Goal: Communication & Community: Share content

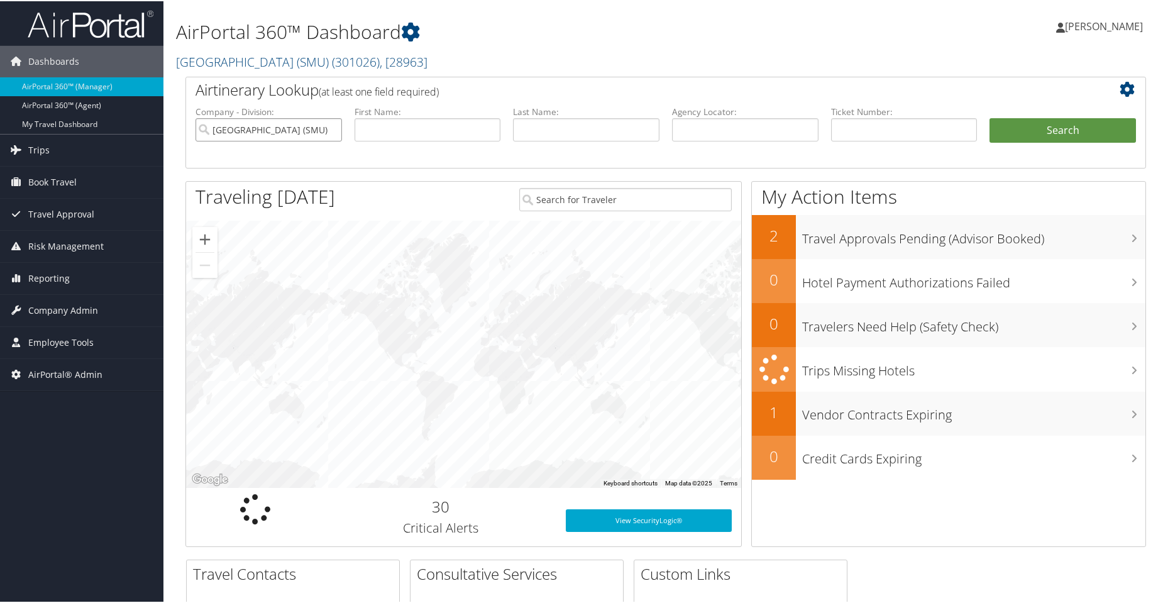
click at [329, 130] on input "Southern Methodist University (SMU)" at bounding box center [269, 128] width 146 height 23
click at [712, 134] on input "text" at bounding box center [745, 128] width 146 height 23
paste input "D1849H"
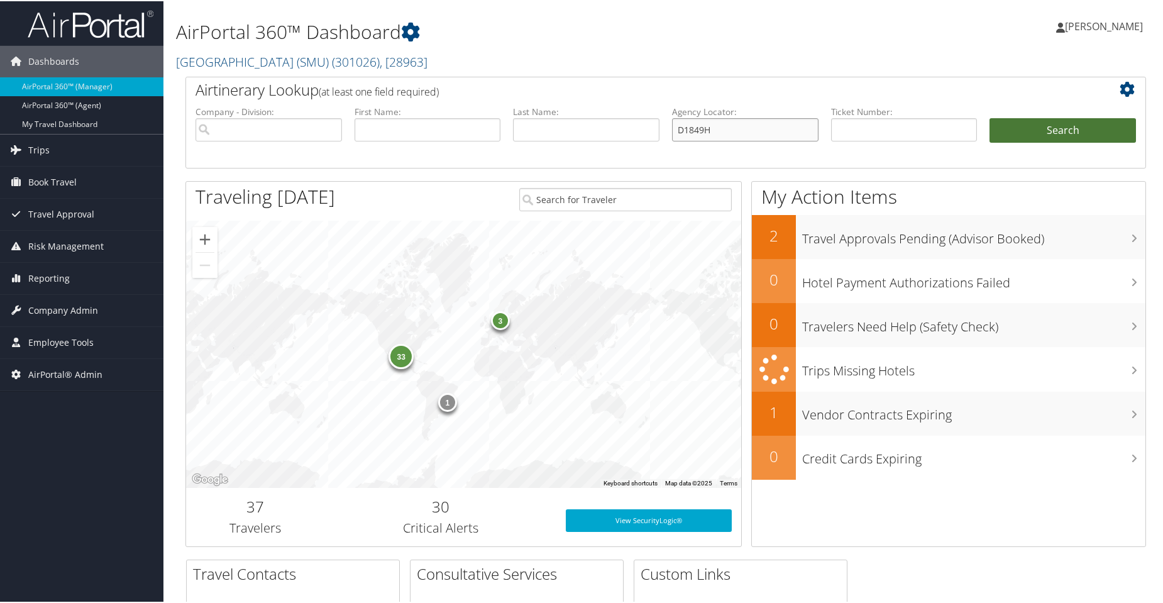
type input "D1849H"
click at [1007, 128] on button "Search" at bounding box center [1063, 129] width 146 height 25
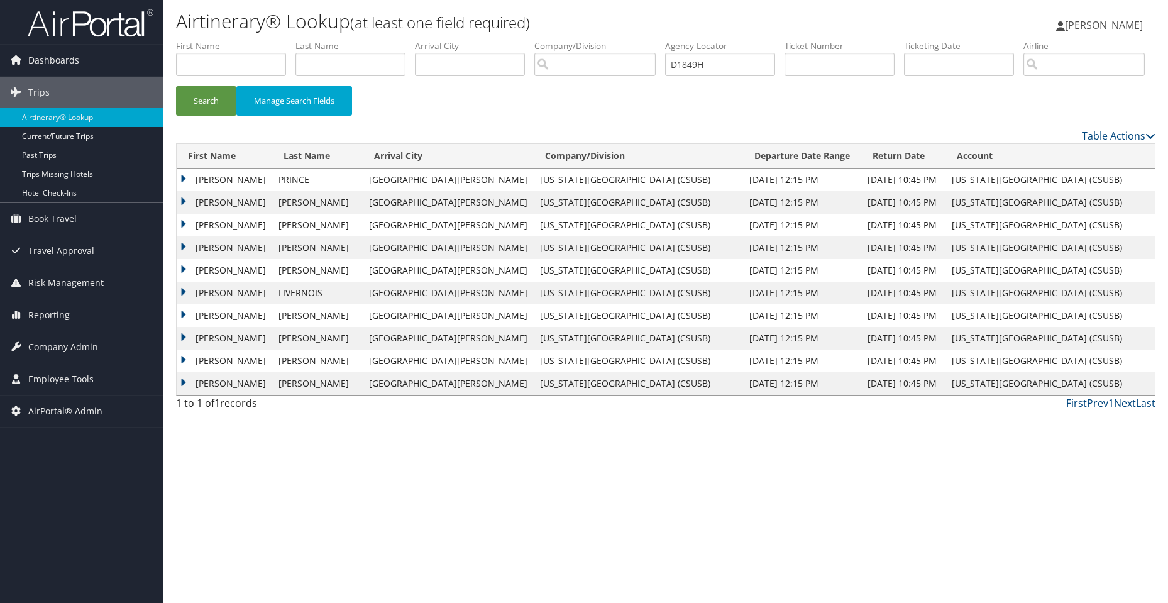
click at [184, 191] on td "[PERSON_NAME]" at bounding box center [225, 179] width 96 height 23
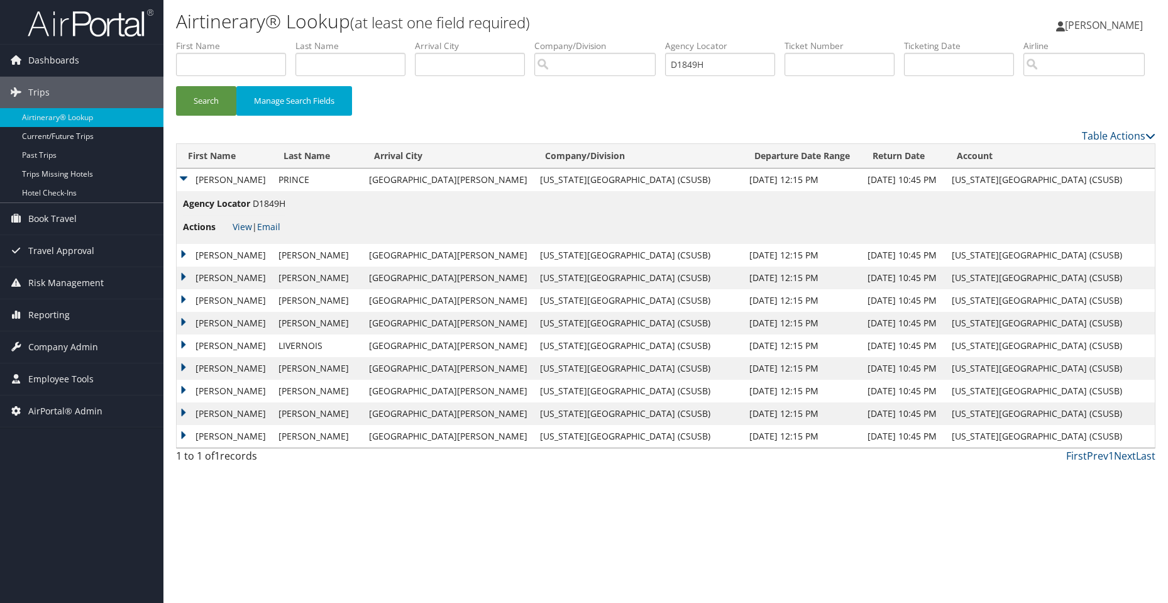
click at [240, 238] on li "Actions View | Email" at bounding box center [234, 227] width 102 height 23
click at [245, 238] on li "Actions View | Email" at bounding box center [234, 227] width 102 height 23
click at [244, 233] on link "View" at bounding box center [242, 227] width 19 height 12
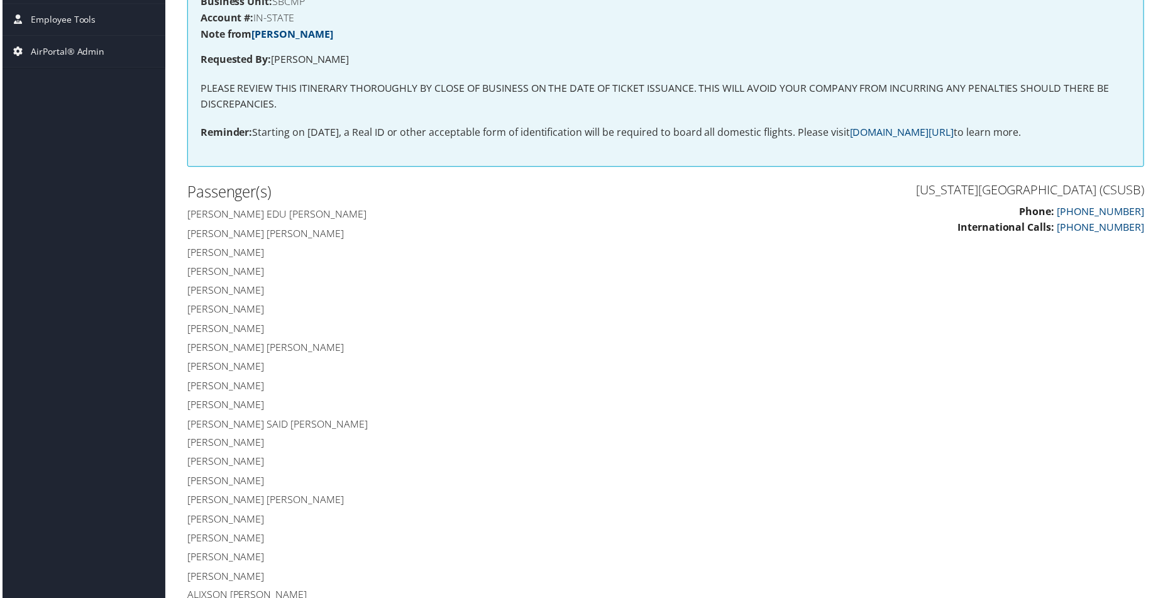
scroll to position [63, 0]
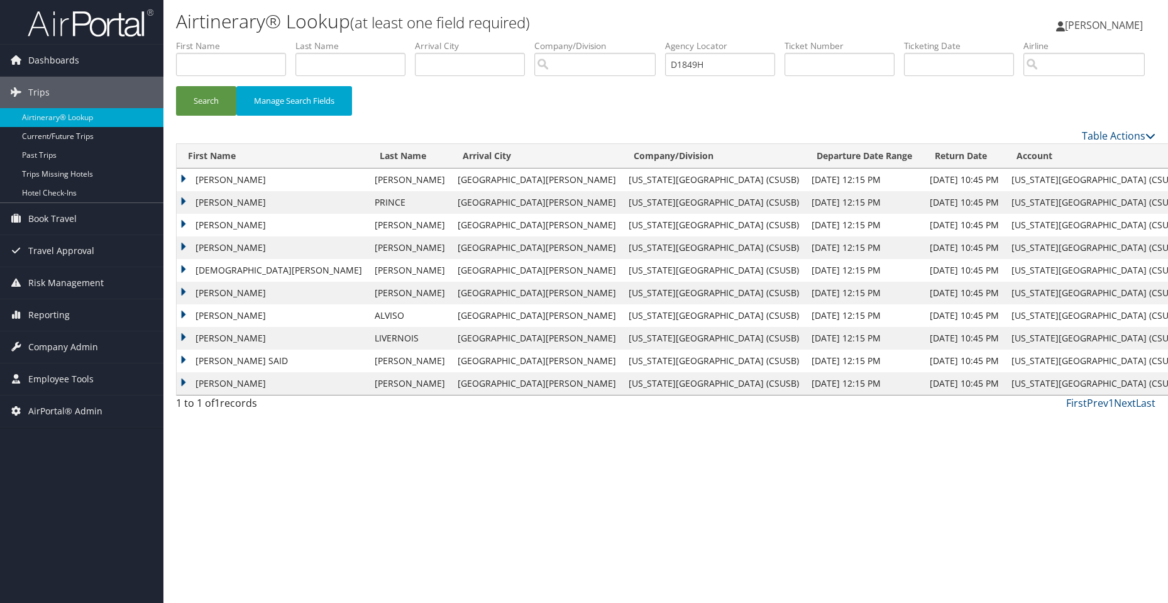
click at [224, 191] on td "DONOVAN" at bounding box center [273, 179] width 192 height 23
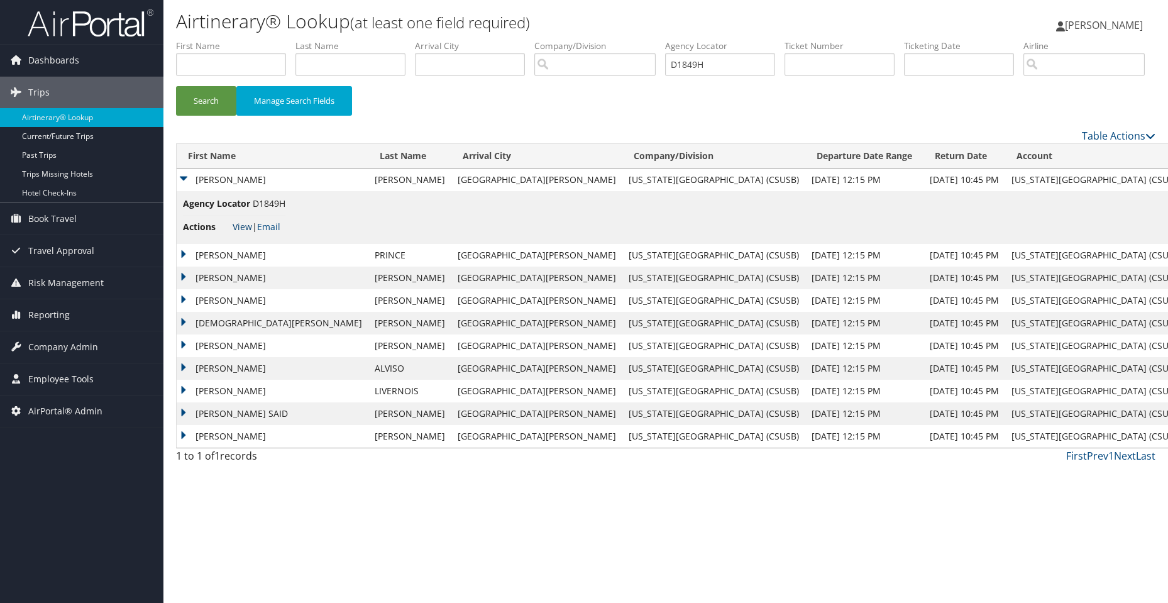
click at [233, 233] on link "View" at bounding box center [242, 227] width 19 height 12
drag, startPoint x: 714, startPoint y: 67, endPoint x: 622, endPoint y: 64, distance: 91.8
click at [622, 40] on ul "First Name Last Name Departure City Arrival City Company/Division Airport/City …" at bounding box center [666, 40] width 980 height 0
paste input "DLJ9HD"
type input "DLJ9HD"
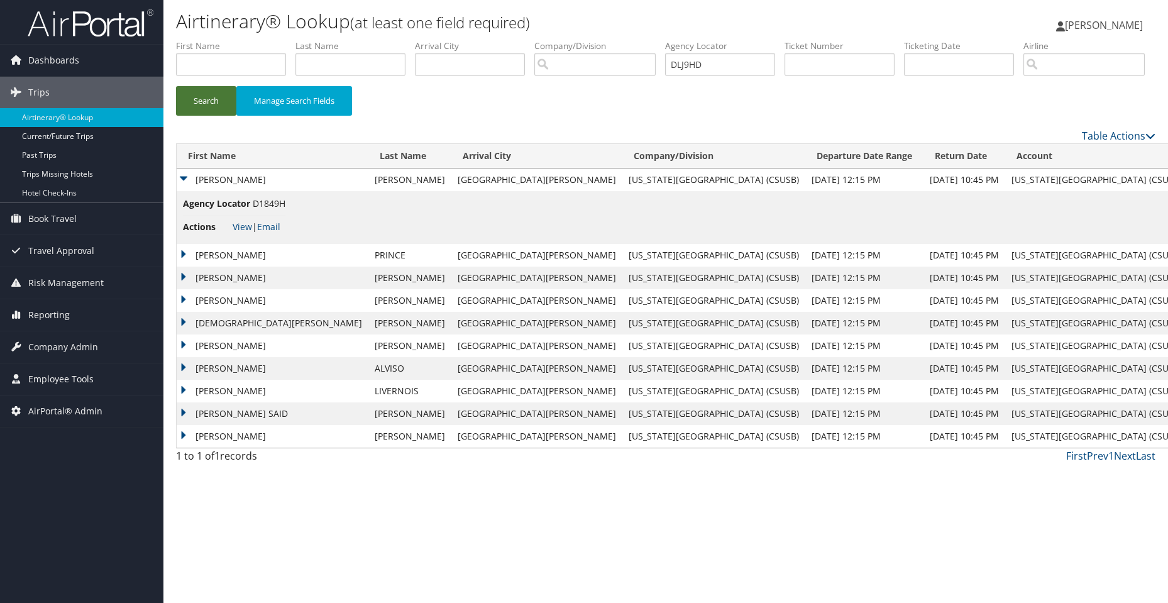
click at [197, 116] on button "Search" at bounding box center [206, 101] width 60 height 30
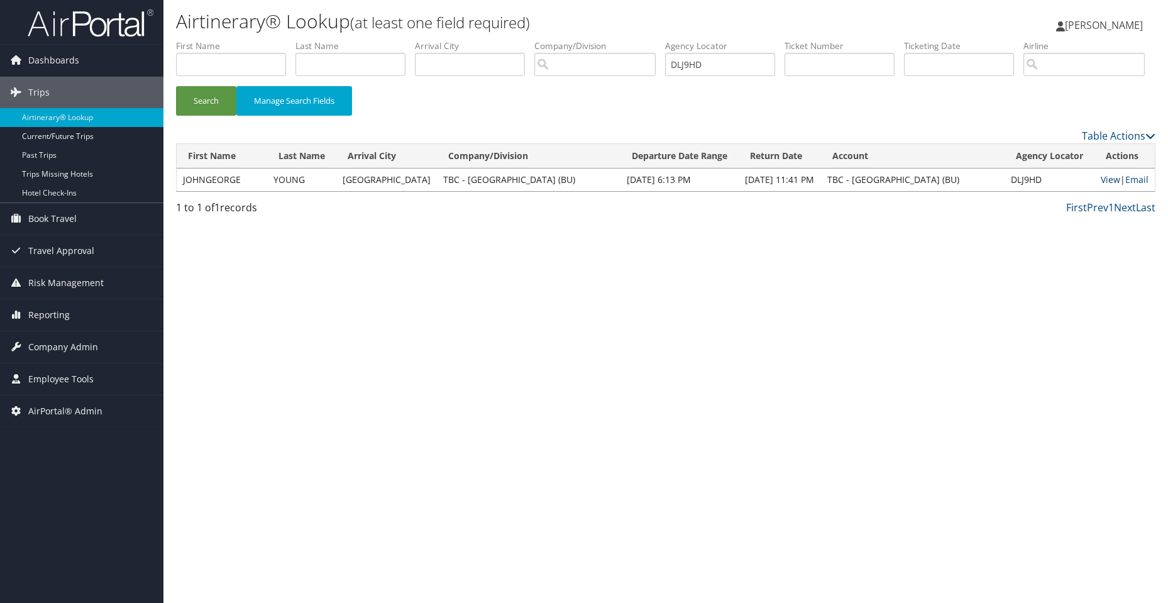
click at [1111, 185] on link "View" at bounding box center [1110, 180] width 19 height 12
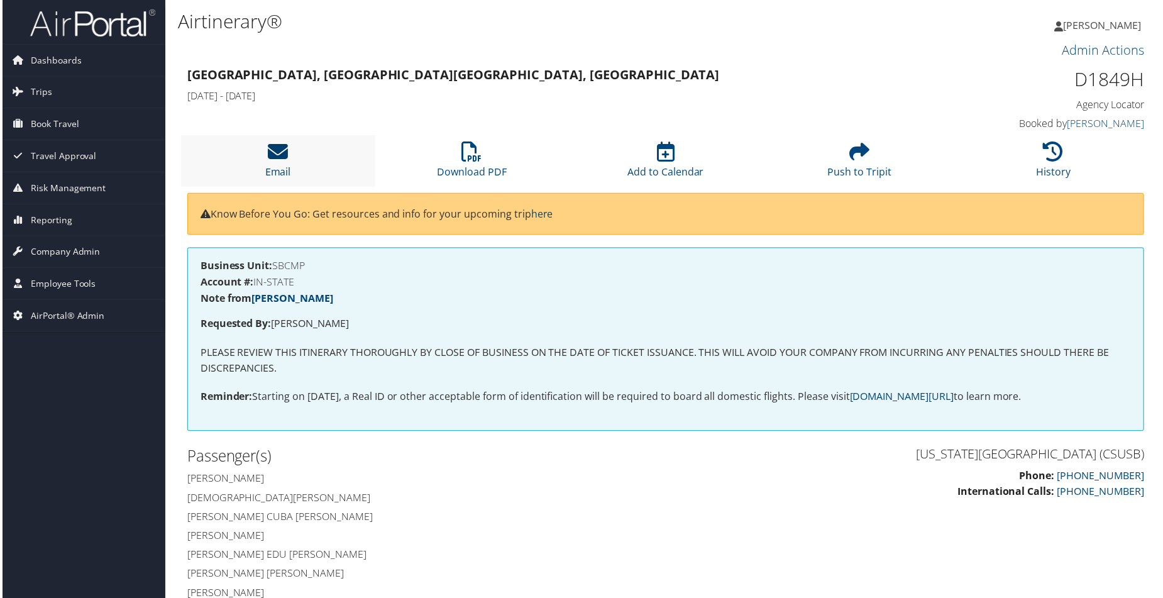
click at [273, 155] on icon at bounding box center [277, 152] width 20 height 20
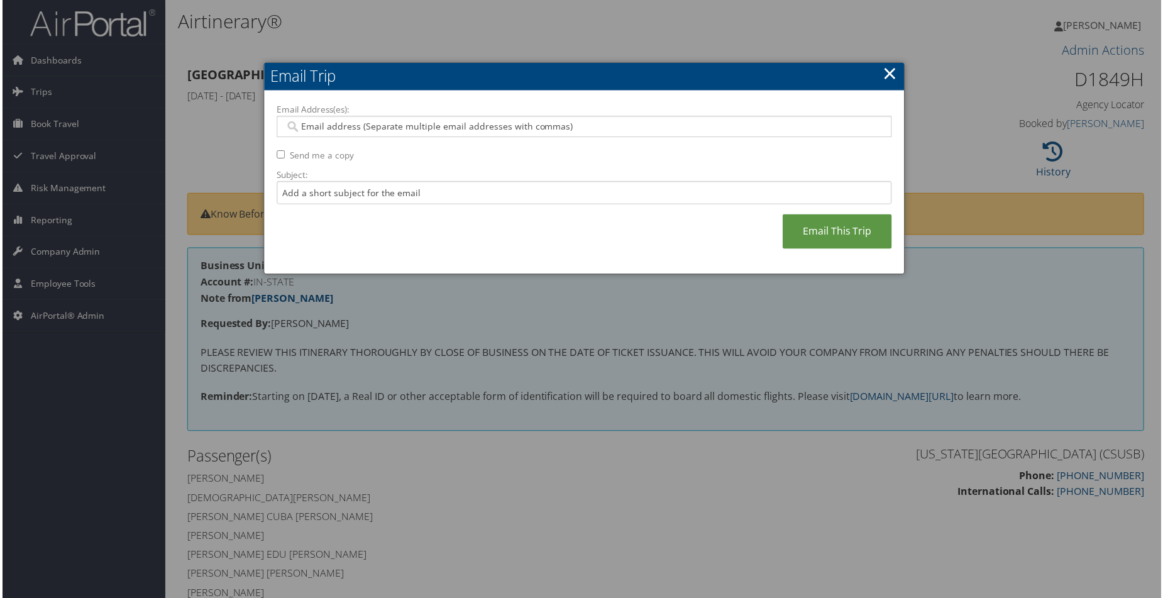
click at [440, 125] on input "Email Address(es):" at bounding box center [584, 127] width 600 height 13
click at [356, 128] on input "Email Address(es):" at bounding box center [584, 127] width 600 height 13
paste input "ediaz3@csusb.edu"
type input "ediaz3@csusb.edu"
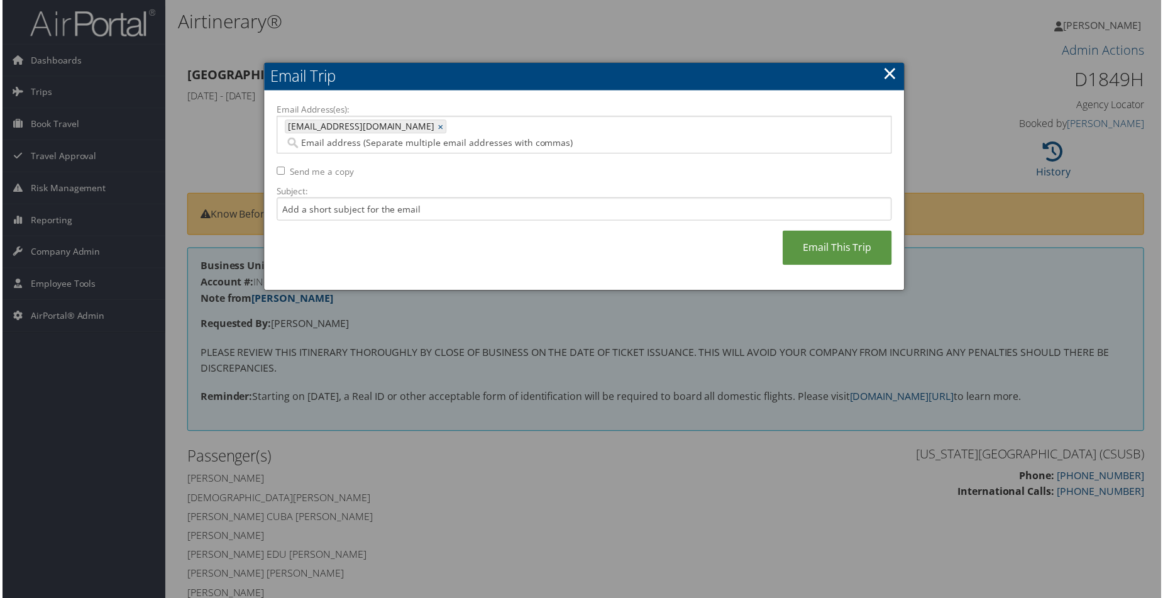
click at [445, 137] on input "Email Address(es):" at bounding box center [537, 143] width 506 height 13
paste input "joshua.hill@csusb.edu"
type input "joshua.hill@csusb.edu"
type input "ediaz3@csusb.edu, joshua.hill@csusb.edu"
click at [523, 137] on input "Email Address(es):" at bounding box center [482, 143] width 397 height 13
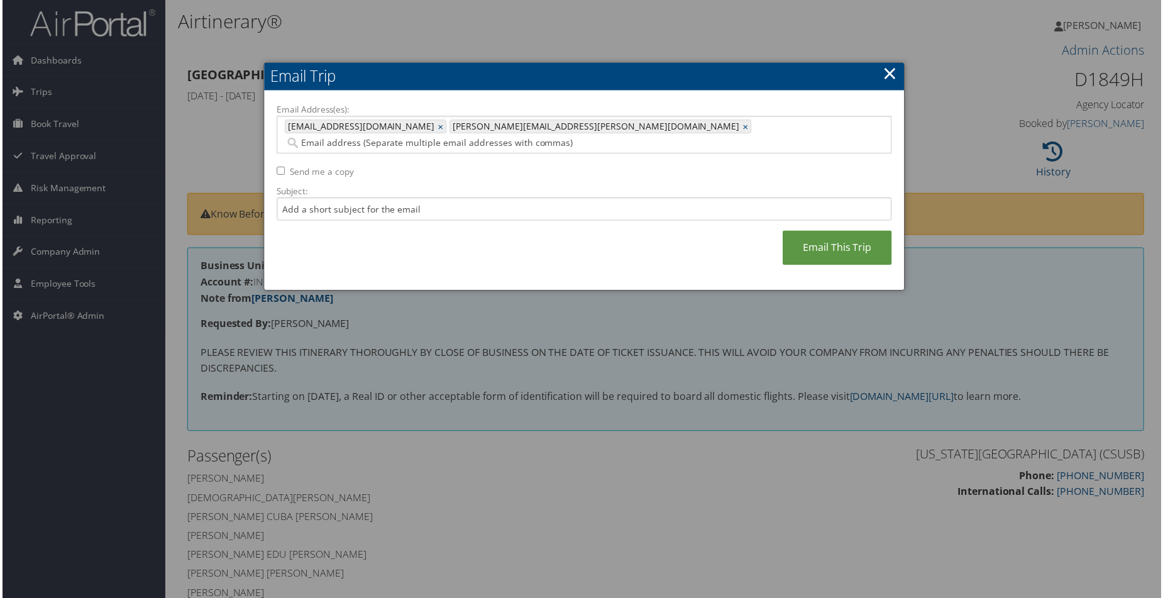
paste input "alex.renderos@csusb.edu"
type input "alex.renderos@csusb.edu"
type input "ediaz3@csusb.edu, joshua.hill@csusb.edu, alex.renderos@csusb.edu"
click at [275, 167] on input "Send me a copy" at bounding box center [279, 171] width 8 height 8
checkbox input "true"
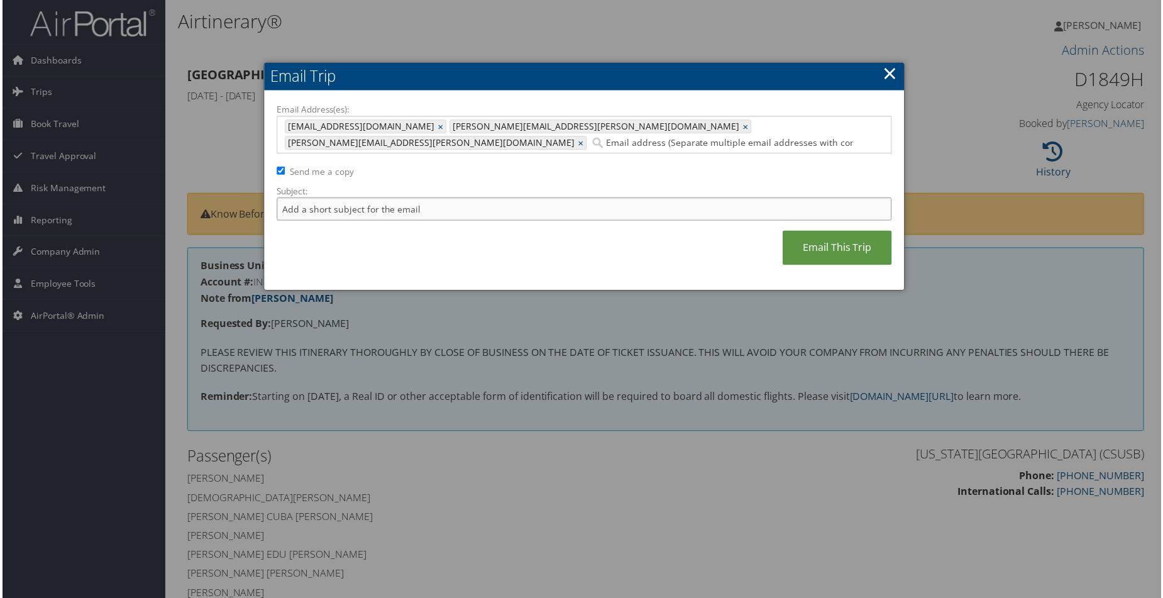
click at [319, 198] on input "Subject:" at bounding box center [583, 209] width 617 height 23
click at [340, 198] on input "Subject:" at bounding box center [583, 209] width 617 height 23
paste input "AirPortal - Airtinerary: Edwin Edu Diaz 10/03/2025 Ontario, CA -"
type input "AirPortal - Airtinerary: Edwin Edu Diaz 10/03/2025 Ontario, CA"
click at [825, 251] on div "Email Address(es): ediaz3@csusb.edu, joshua.hill@csusb.edu, alex.renderos@csusb…" at bounding box center [583, 191] width 617 height 175
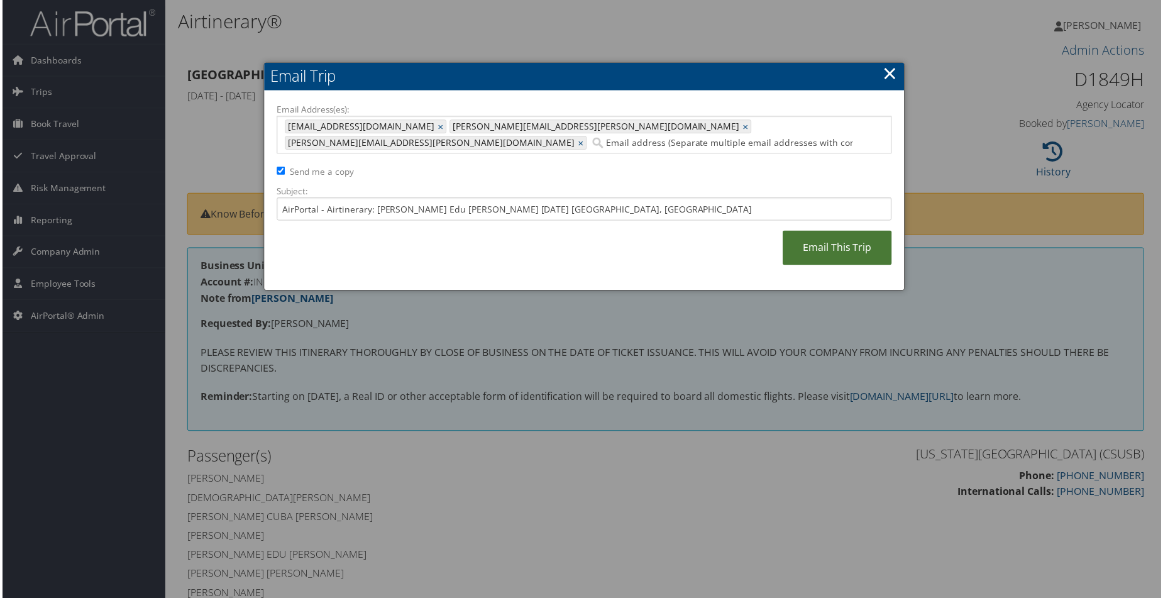
click at [828, 235] on link "Email This Trip" at bounding box center [837, 248] width 109 height 35
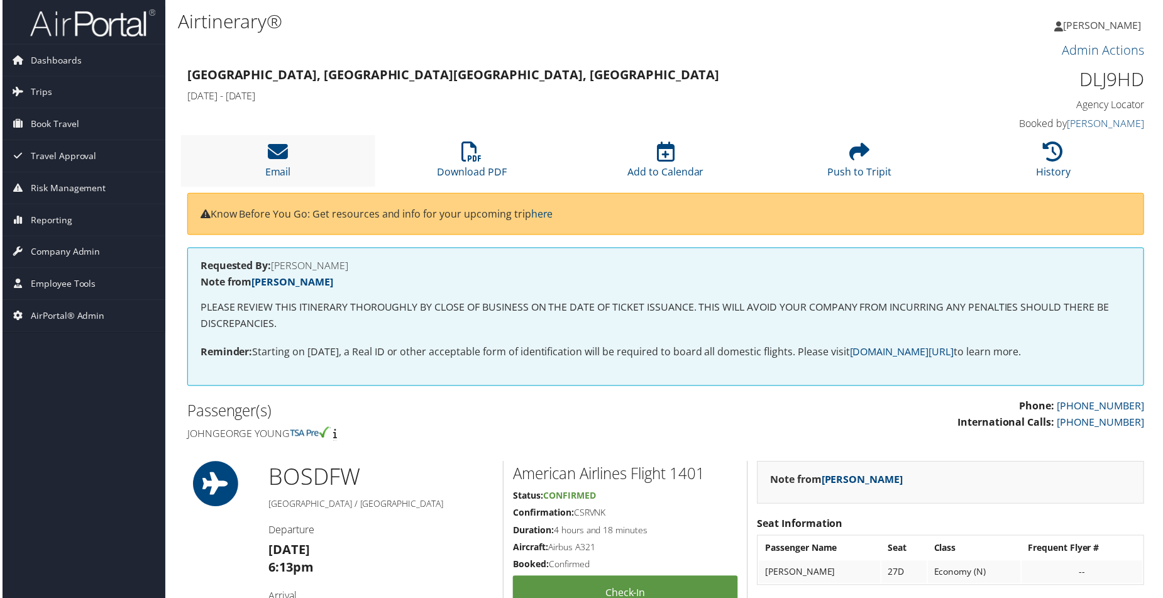
click at [224, 170] on li "Email" at bounding box center [276, 161] width 195 height 51
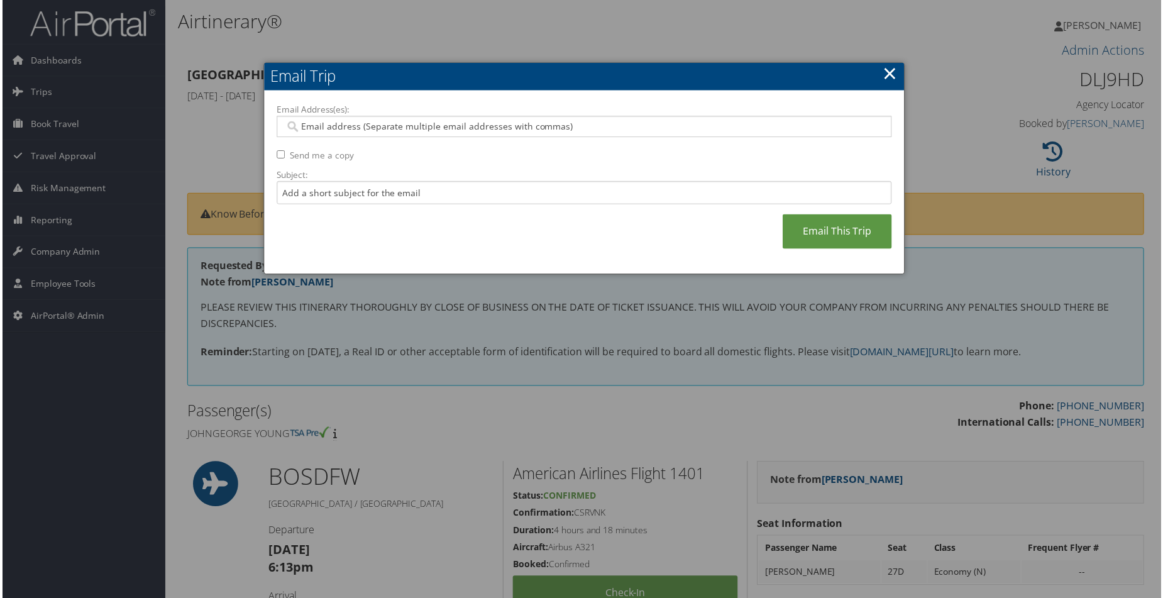
click at [401, 121] on input "Email Address(es):" at bounding box center [584, 127] width 600 height 13
click at [385, 129] on input "Email Address(es):" at bounding box center [584, 127] width 600 height 13
paste input "kmgarner@bu.edu"
type input "kmgarner@bu.edu"
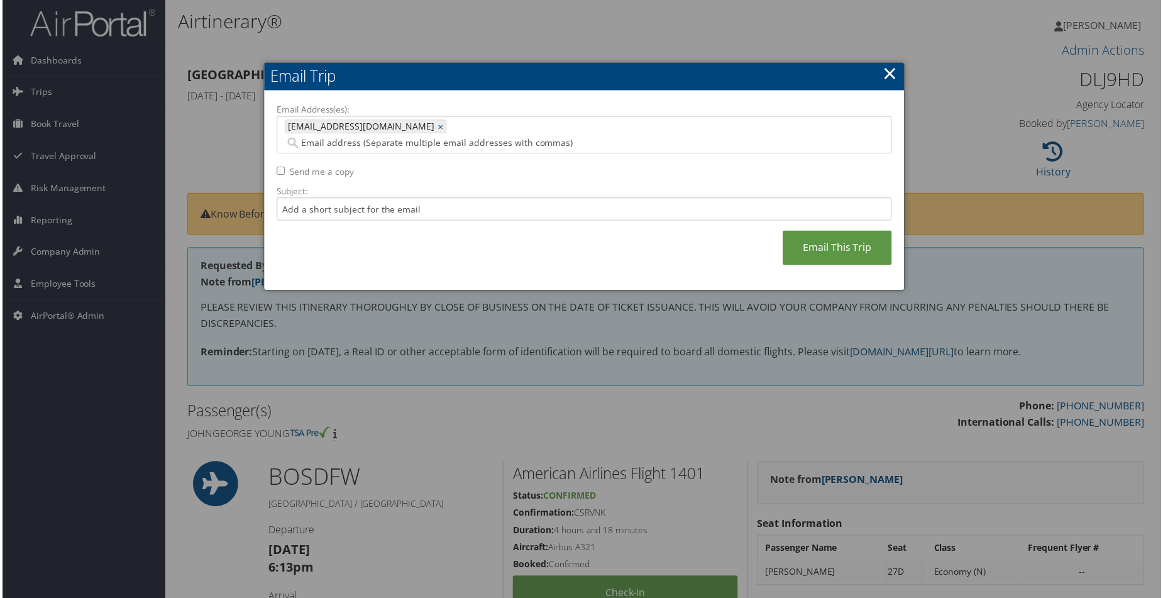
click at [405, 136] on div "kmgarner@bu.edu kmgarner@bu.edu ×" at bounding box center [583, 135] width 617 height 38
paste input "rparsons@bu.edu"
type input "rparsons@bu.edu"
type input "kmgarner@bu.edu, rparsons@bu.edu"
click at [281, 152] on div "Email Address(es): kmgarner@bu.edu, rparsons@bu.edu kmgarner@bu.edu × rparsons@…" at bounding box center [583, 191] width 617 height 175
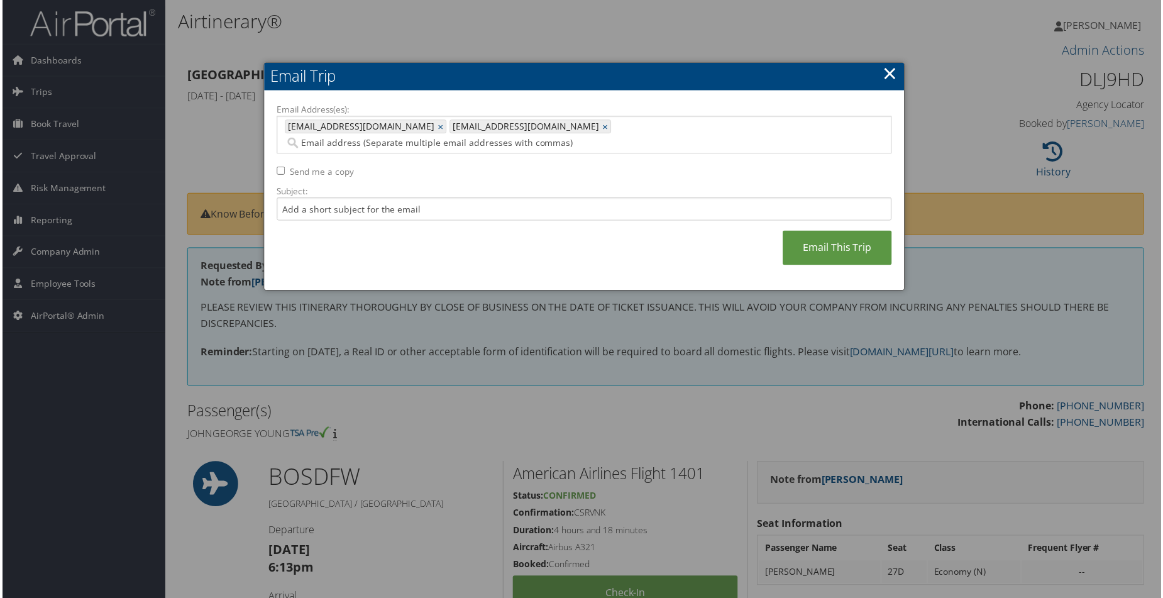
click at [279, 167] on input "Send me a copy" at bounding box center [279, 171] width 8 height 8
checkbox input "true"
click at [380, 198] on input "Subject:" at bounding box center [583, 209] width 617 height 23
click at [364, 202] on input "Subject:" at bounding box center [583, 209] width 617 height 23
type input "John Young Revised Itinerary"
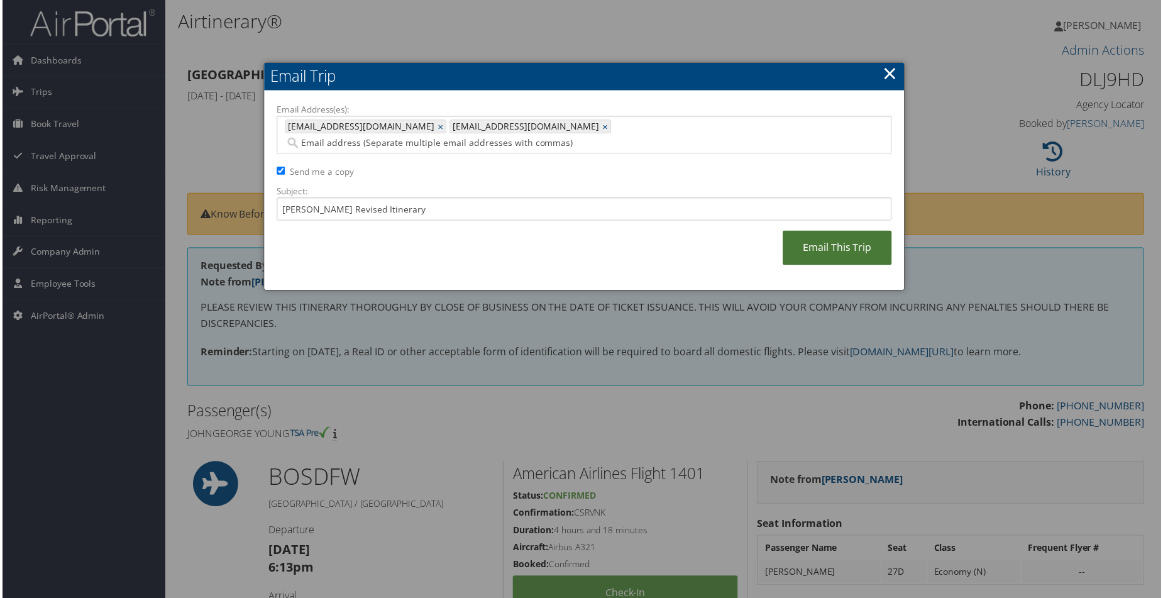
click at [797, 231] on link "Email This Trip" at bounding box center [837, 248] width 109 height 35
